Goal: Information Seeking & Learning: Check status

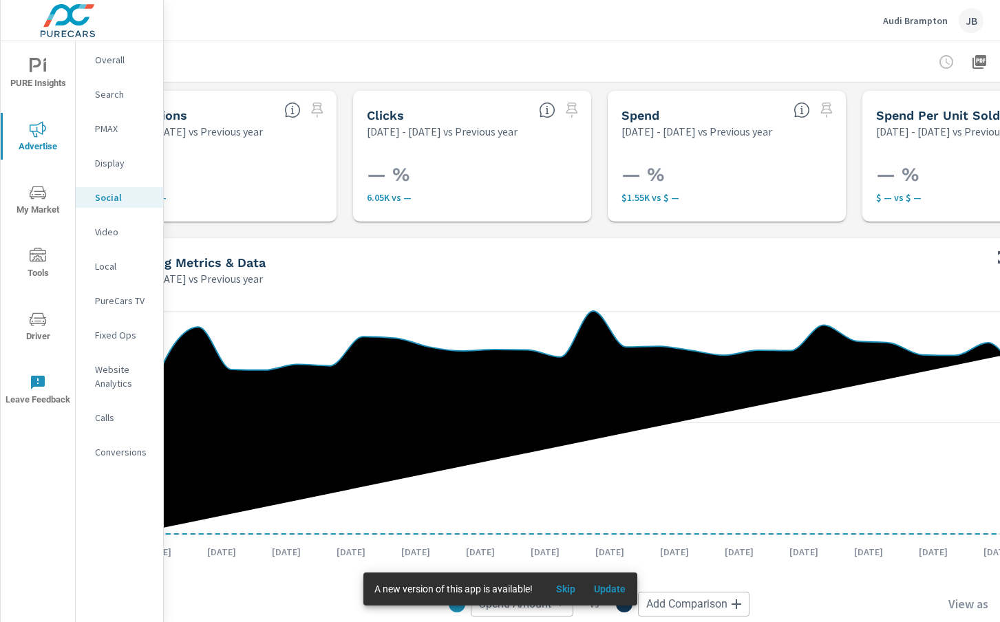
scroll to position [0, 182]
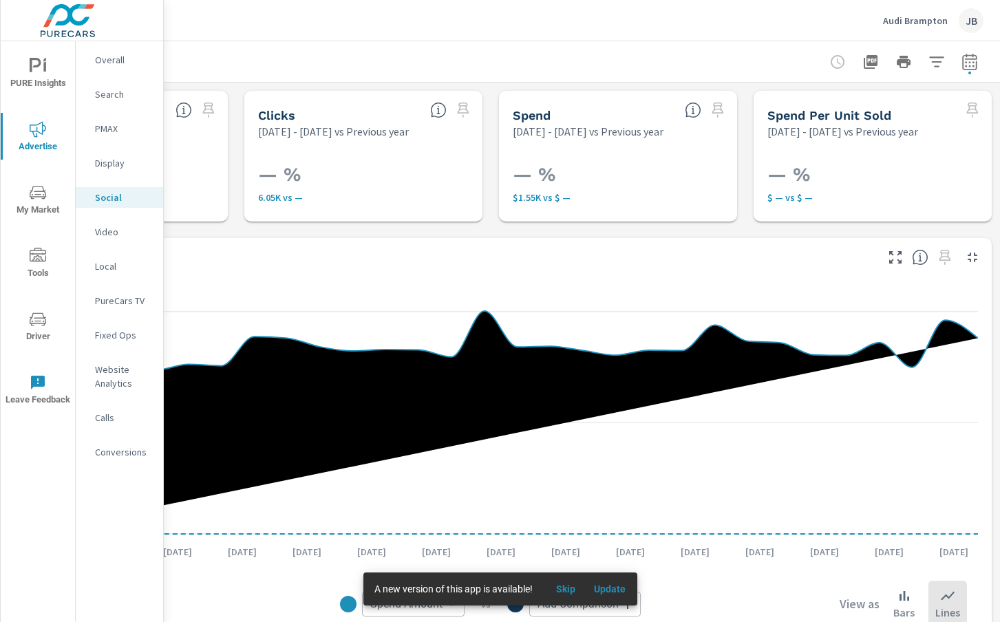
click at [967, 54] on icon "button" at bounding box center [970, 62] width 17 height 17
select select "Previous year"
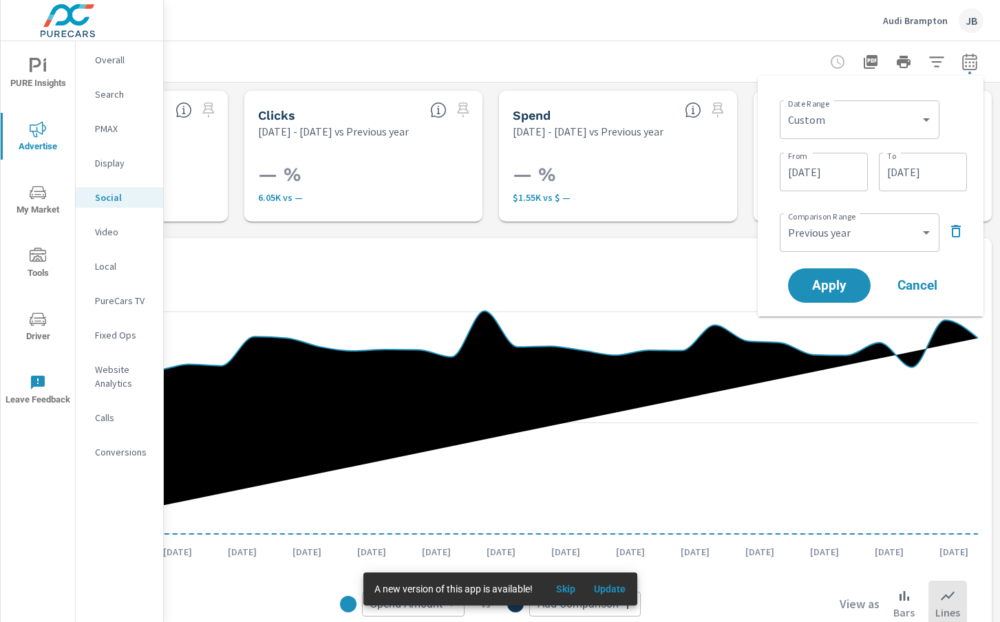
click at [821, 173] on input "[DATE]" at bounding box center [824, 172] width 77 height 28
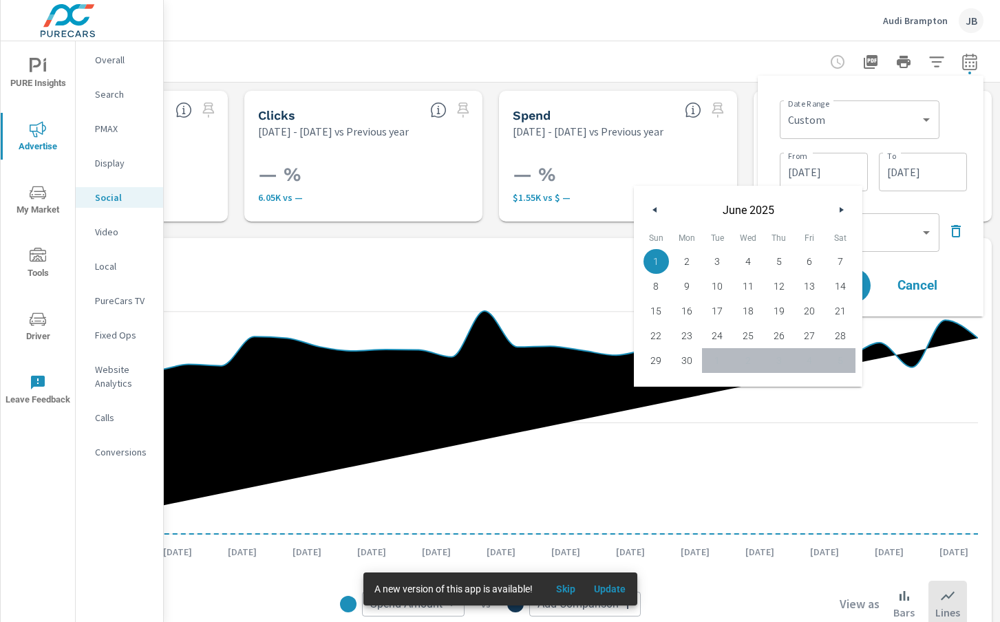
click at [657, 208] on button "button" at bounding box center [655, 210] width 17 height 17
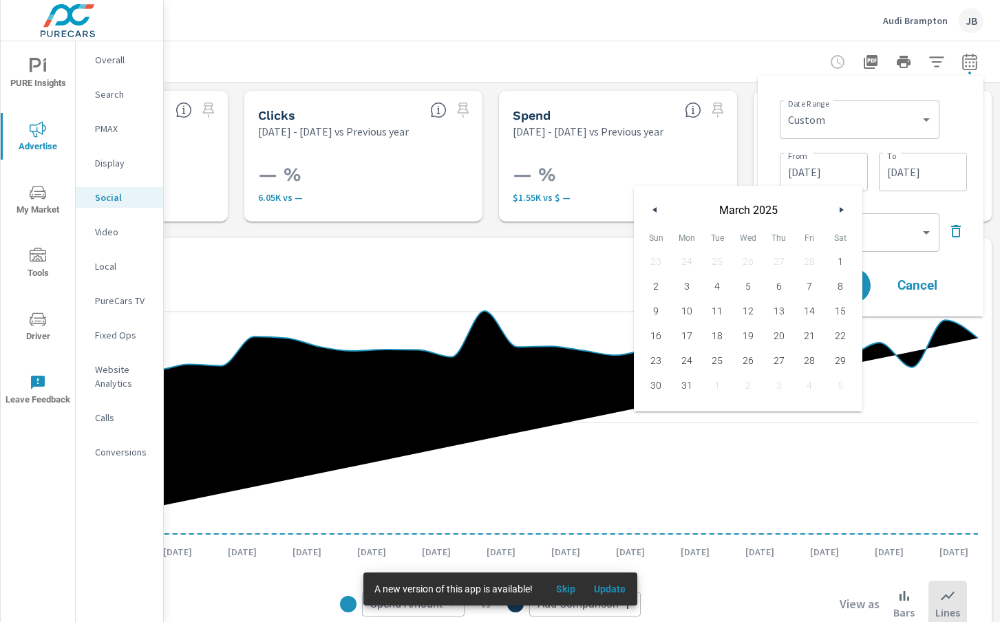
click at [657, 208] on button "button" at bounding box center [655, 210] width 17 height 17
click at [747, 258] on span "1" at bounding box center [748, 262] width 31 height 18
type input "[DATE]"
click at [971, 275] on div "Date Range Custom [DATE] Last week Last 7 days Last 14 days Last 30 days Last 4…" at bounding box center [871, 196] width 204 height 219
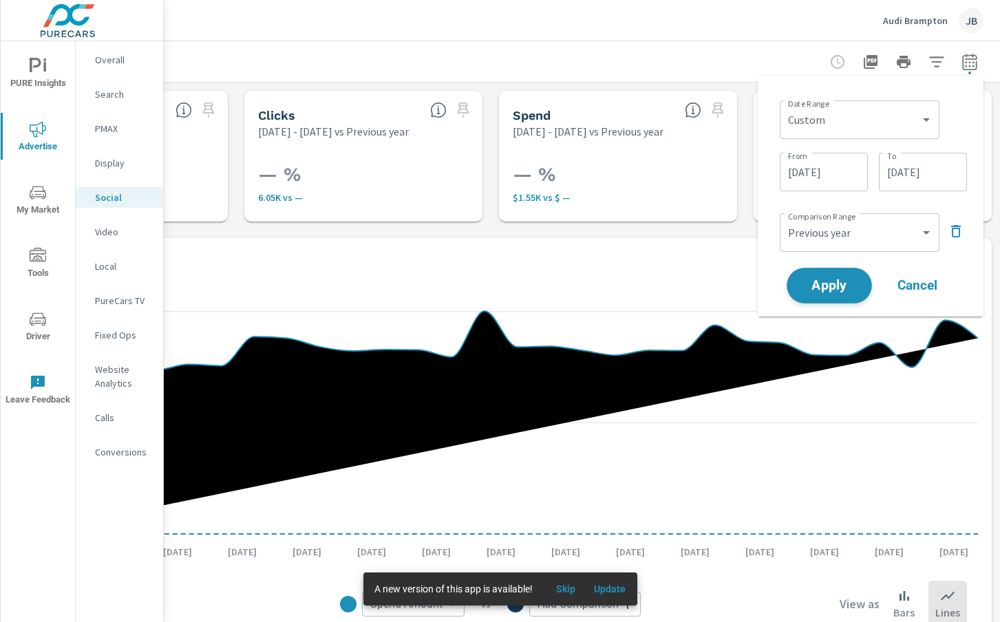
click at [821, 284] on span "Apply" at bounding box center [829, 286] width 56 height 13
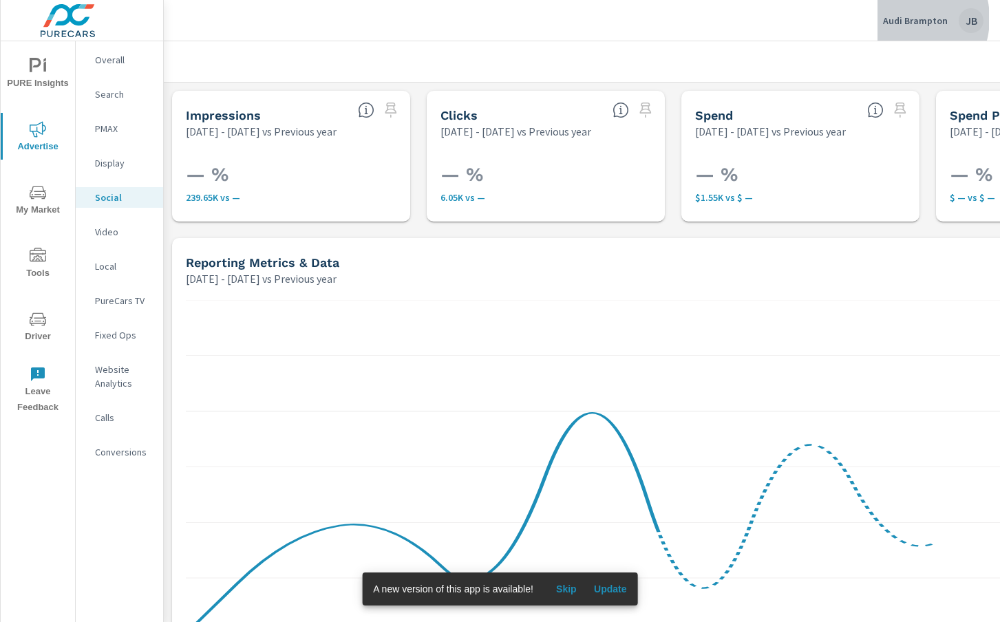
click at [904, 19] on p "Audi Brampton" at bounding box center [915, 20] width 65 height 12
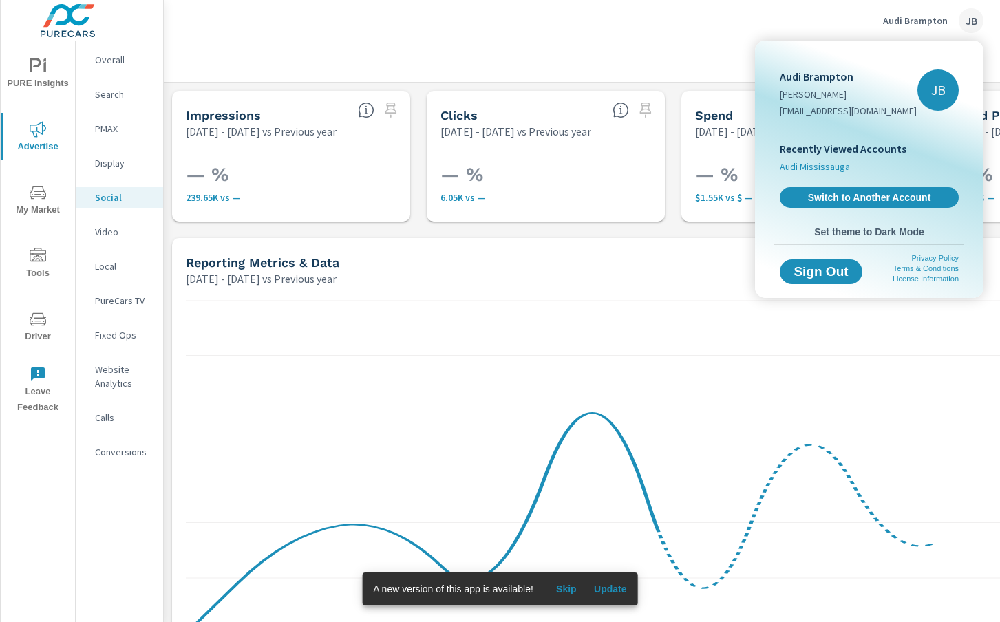
click at [825, 167] on span "Audi Mississauga" at bounding box center [815, 167] width 70 height 14
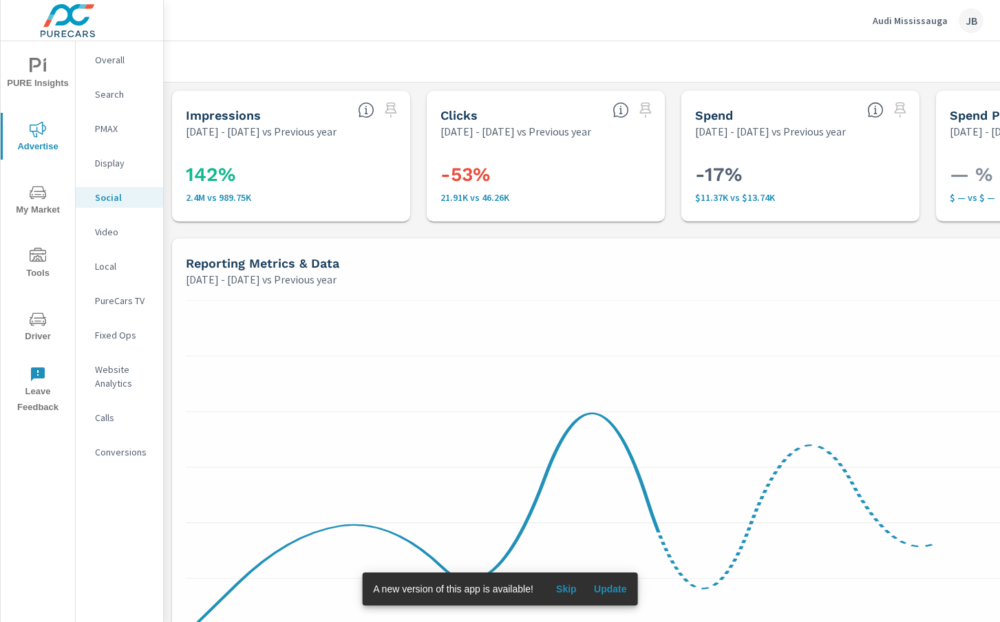
click at [102, 125] on p "PMAX" at bounding box center [123, 129] width 57 height 14
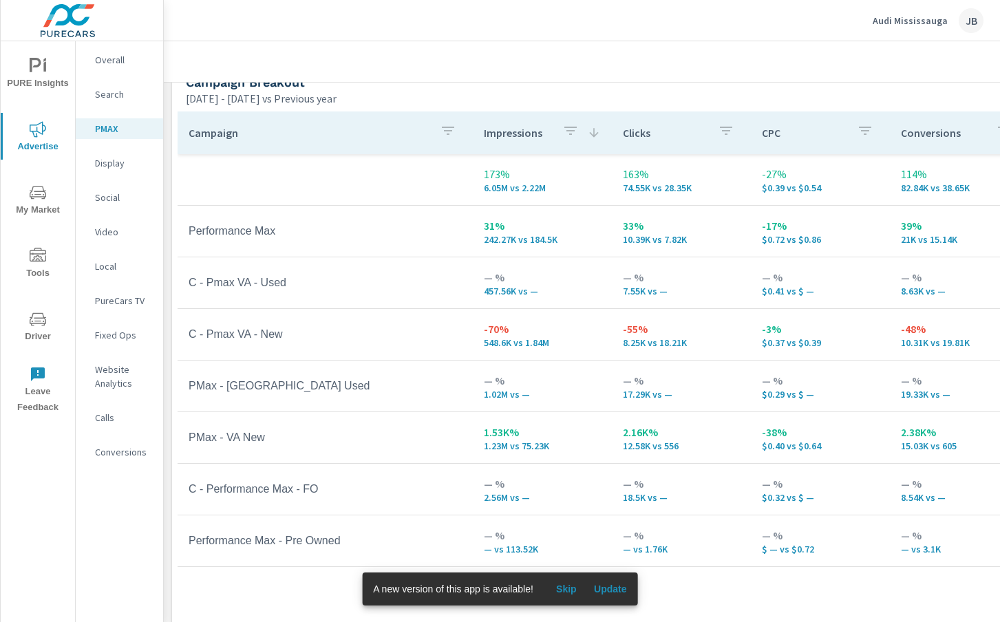
scroll to position [197, 0]
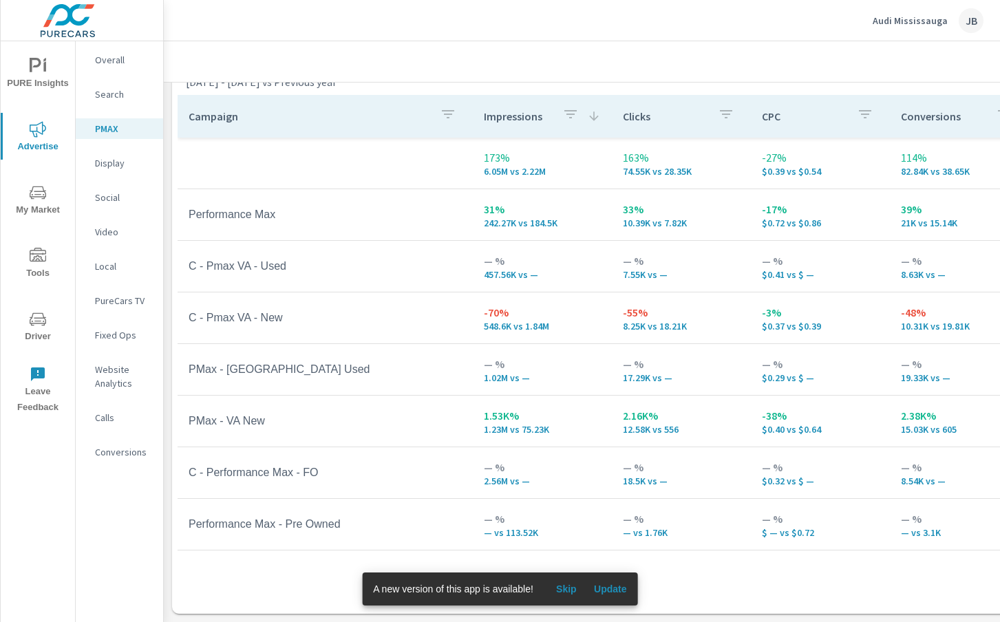
click at [105, 199] on p "Social" at bounding box center [123, 198] width 57 height 14
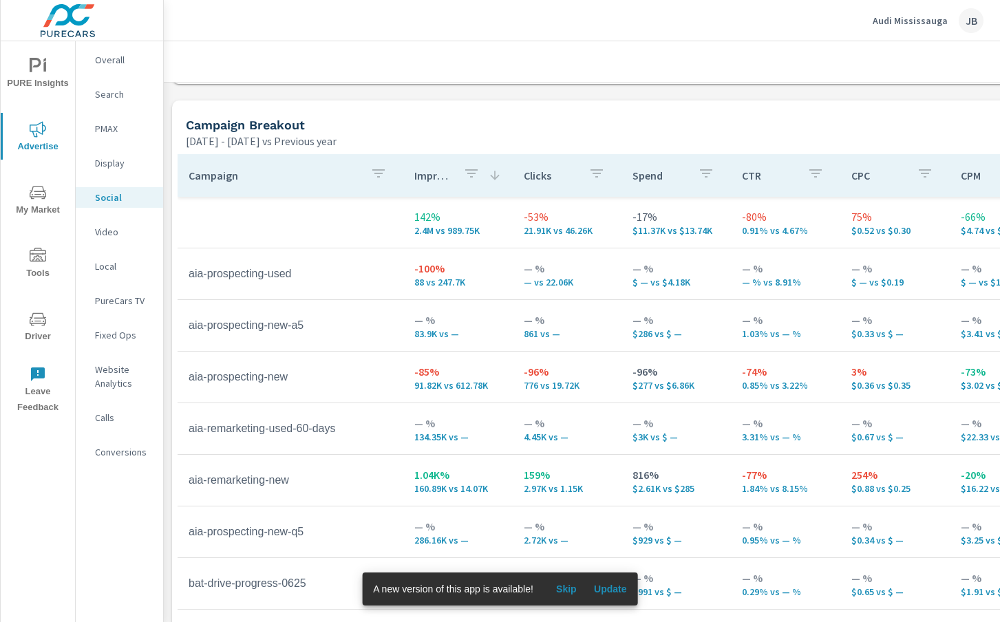
scroll to position [595, 0]
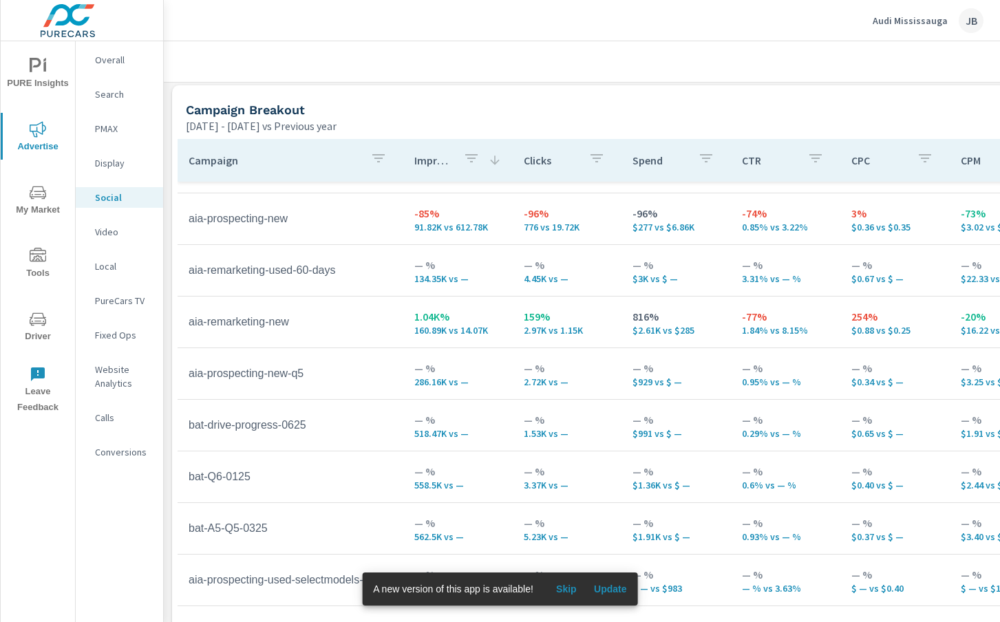
scroll to position [147, 0]
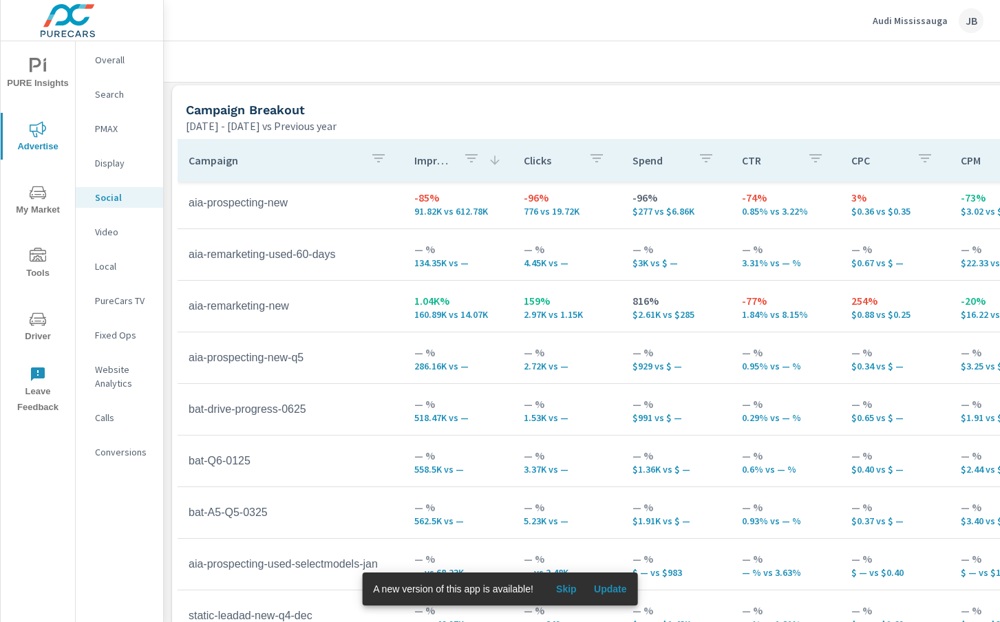
scroll to position [169, 0]
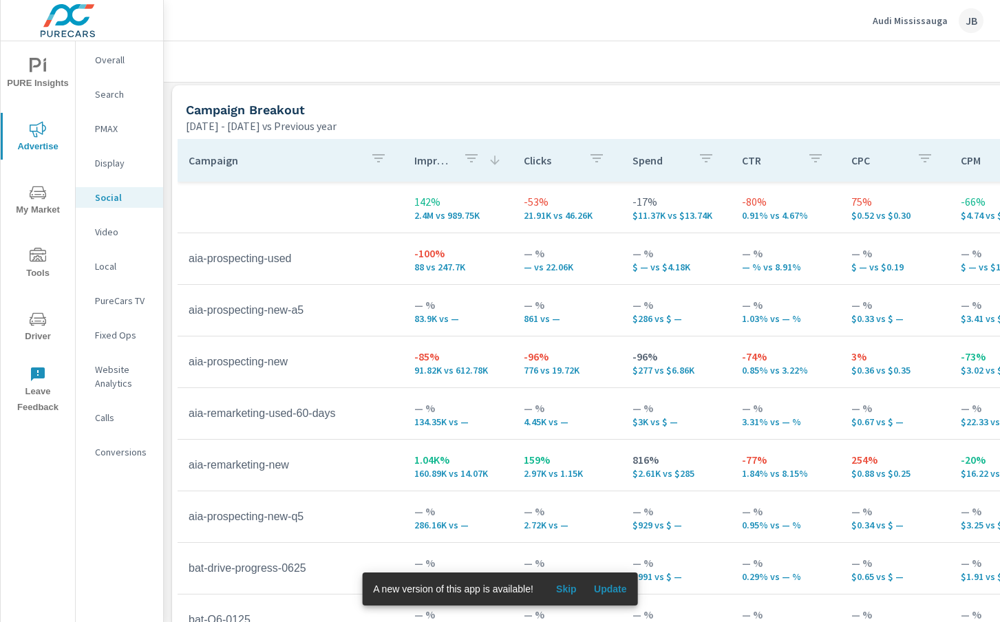
scroll to position [1, 0]
click at [370, 43] on div at bounding box center [673, 61] width 986 height 41
click at [792, 34] on div "Audi Mississauga JB" at bounding box center [581, 20] width 803 height 41
